Goal: Find specific page/section: Find specific page/section

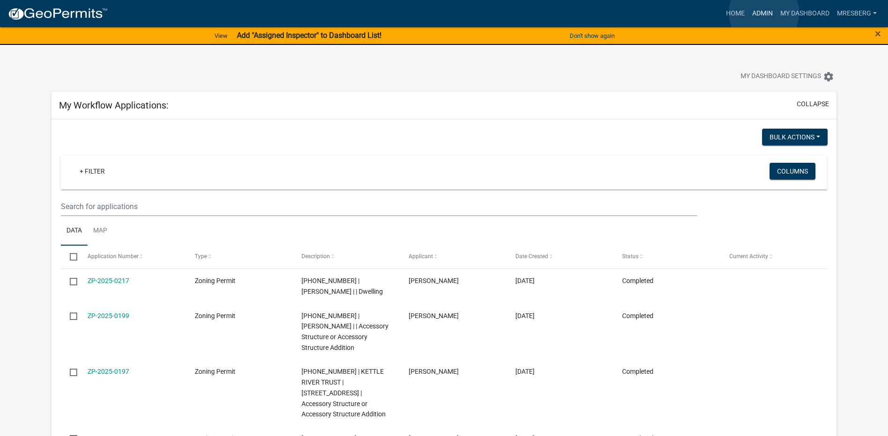
click at [764, 13] on link "Admin" at bounding box center [763, 14] width 28 height 18
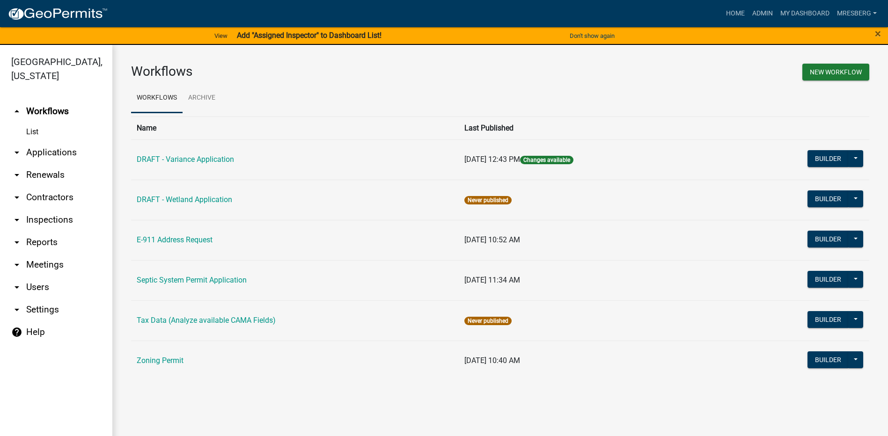
click at [51, 152] on link "arrow_drop_down Applications" at bounding box center [56, 152] width 112 height 22
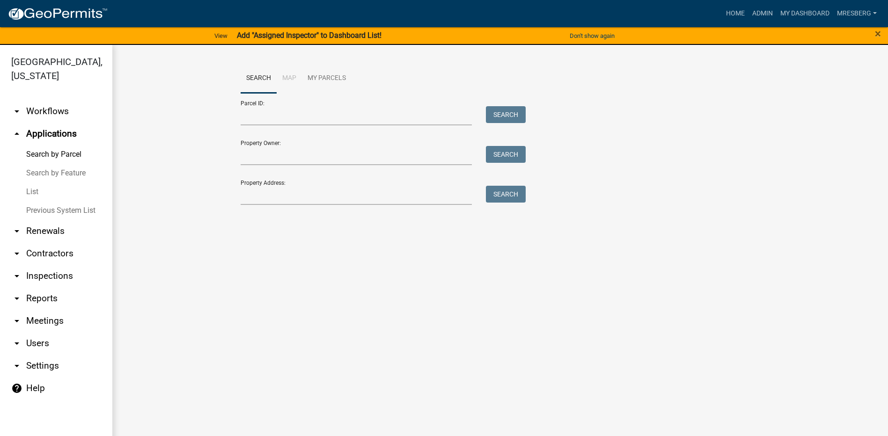
click at [32, 192] on link "List" at bounding box center [56, 192] width 112 height 19
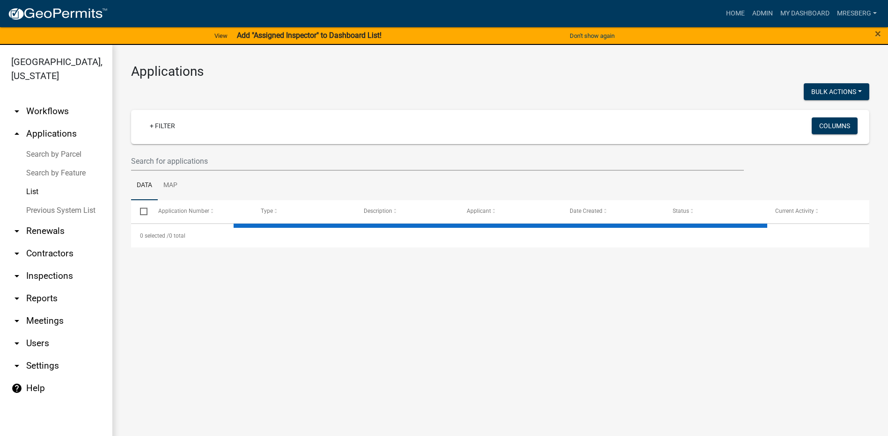
select select "3: 100"
